Goal: Check status: Check status

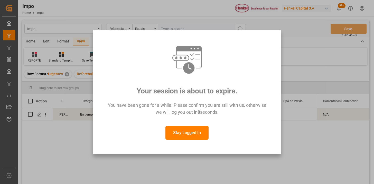
click at [179, 135] on button "Stay Logged In" at bounding box center [186, 133] width 43 height 14
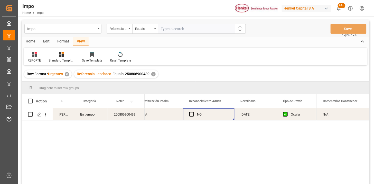
click at [173, 32] on input "text" at bounding box center [196, 29] width 77 height 10
paste input "250915080014"
type input "250915080014"
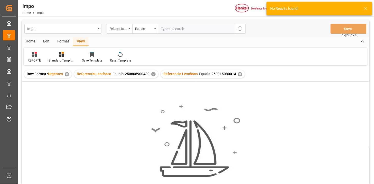
click at [153, 75] on div "✕" at bounding box center [153, 74] width 4 height 4
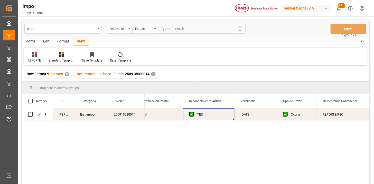
click at [166, 116] on div "N/A" at bounding box center [159, 114] width 48 height 12
click at [45, 113] on icon "open menu" at bounding box center [45, 114] width 5 height 5
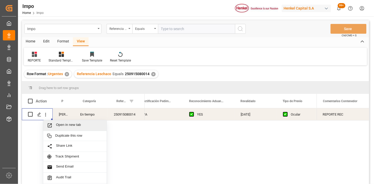
click at [60, 125] on span "Open in new tab" at bounding box center [79, 125] width 47 height 5
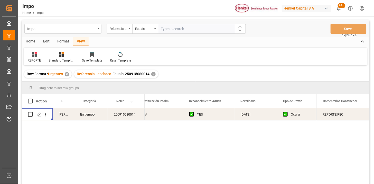
click at [178, 30] on input "text" at bounding box center [196, 29] width 77 height 10
paste input "200825"
type input "200825"
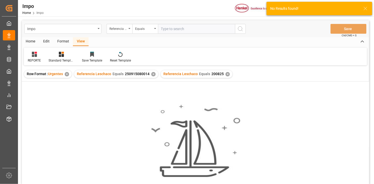
click at [152, 75] on div "✕" at bounding box center [153, 74] width 4 height 4
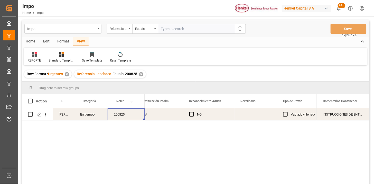
click at [113, 117] on div "200825" at bounding box center [126, 114] width 37 height 12
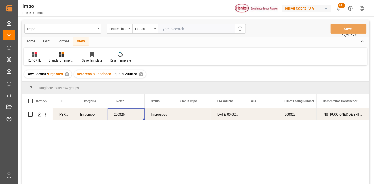
click at [119, 117] on div "200825" at bounding box center [126, 114] width 37 height 12
click at [120, 117] on div "200825" at bounding box center [126, 114] width 37 height 12
click at [120, 116] on input "200825" at bounding box center [126, 117] width 29 height 10
type input "250915080080"
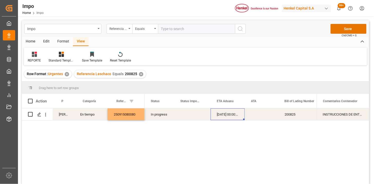
click at [233, 116] on div "01-09-2025 00:00:00" at bounding box center [228, 114] width 34 height 12
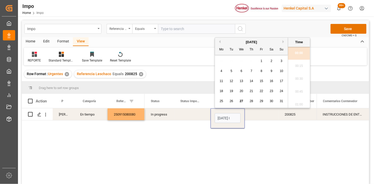
scroll to position [785, 0]
click at [233, 116] on input "01-09-2025 00:00" at bounding box center [228, 118] width 26 height 10
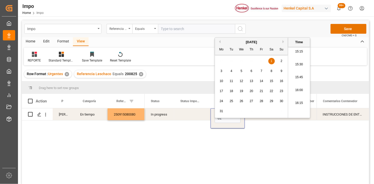
scroll to position [0, 0]
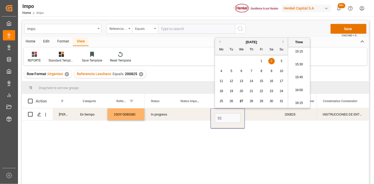
type input "02-08-2025 00:00"
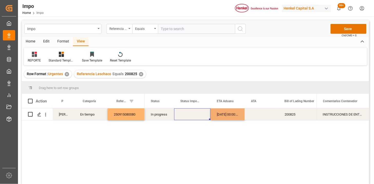
click at [188, 117] on div "Press SPACE to select this row." at bounding box center [192, 114] width 36 height 12
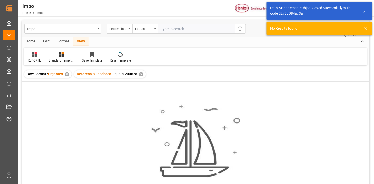
click at [188, 32] on input "text" at bounding box center [196, 29] width 77 height 10
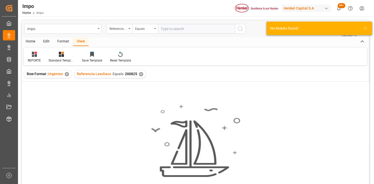
paste input "250915080080"
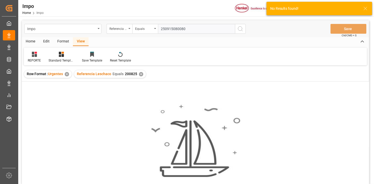
type input "250915080080"
click at [141, 75] on div "✕" at bounding box center [141, 74] width 4 height 4
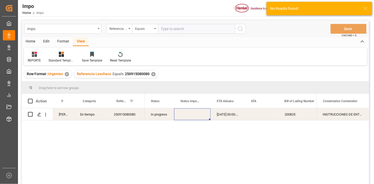
click at [226, 115] on div "02-08-2025 00:00:00" at bounding box center [228, 114] width 34 height 12
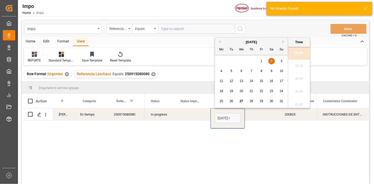
click at [226, 115] on input "02-08-2025 00:00" at bounding box center [228, 118] width 26 height 10
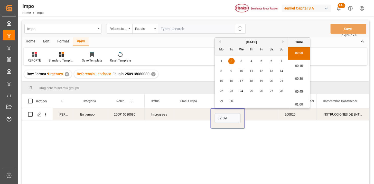
type input "02-09-2025 00:00"
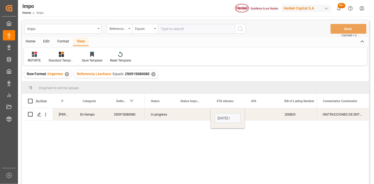
click at [196, 113] on div "Press SPACE to select this row." at bounding box center [192, 114] width 36 height 12
click at [120, 115] on div "250915080080" at bounding box center [126, 114] width 37 height 12
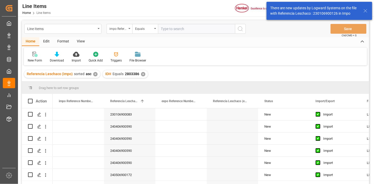
click at [143, 75] on div "✕" at bounding box center [143, 74] width 4 height 4
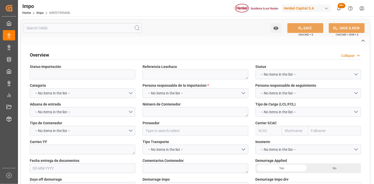
type textarea "250915080014"
type textarea "FANU1827577"
type input "HENKEL GLOBAL SUPPLY CHAIN B.V."
type input "HLCU"
type textarea "DHL"
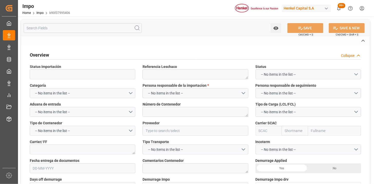
type textarea "REPORTE REC"
type input "AA"
type textarea "AA"
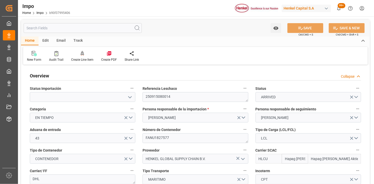
type input "Hapag Lloyd"
type input "Hapag Lloyd Aktiengesellschaft"
type input "1"
type input "0.922"
type input "1"
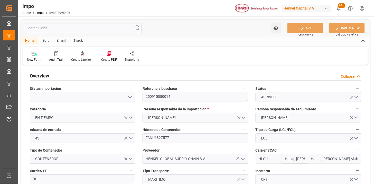
type input "04-08-2025"
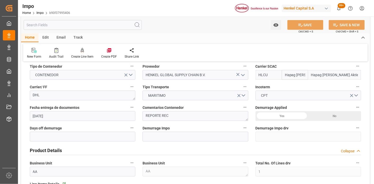
scroll to position [86, 0]
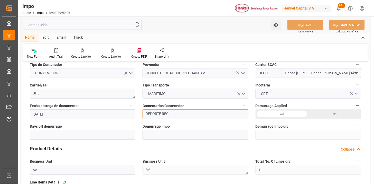
click at [179, 113] on textarea "REPORTE REC" at bounding box center [196, 114] width 106 height 10
click at [179, 112] on textarea "REPORTE REC" at bounding box center [196, 114] width 106 height 10
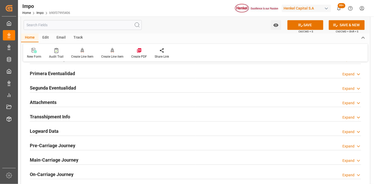
scroll to position [428, 0]
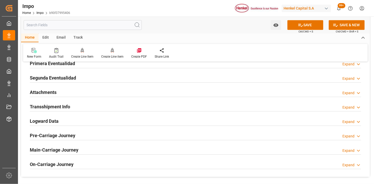
type textarea "N/A"
click at [106, 88] on div "Attachments Expand" at bounding box center [195, 92] width 331 height 10
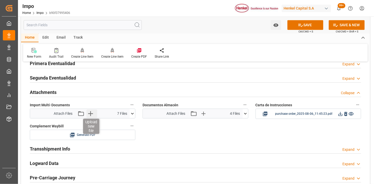
click at [94, 114] on icon "button" at bounding box center [90, 113] width 8 height 8
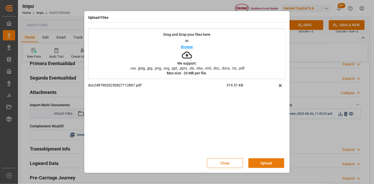
click at [262, 164] on button "Upload" at bounding box center [266, 163] width 36 height 10
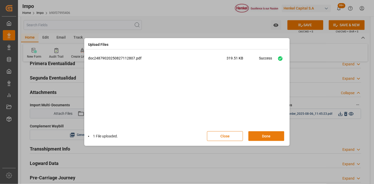
click at [263, 135] on button "Done" at bounding box center [266, 136] width 36 height 10
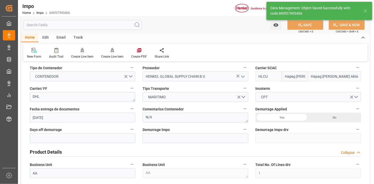
scroll to position [0, 0]
